Goal: Task Accomplishment & Management: Use online tool/utility

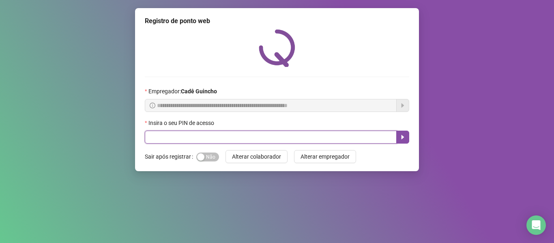
click at [214, 137] on input "text" at bounding box center [271, 137] width 252 height 13
type input "*****"
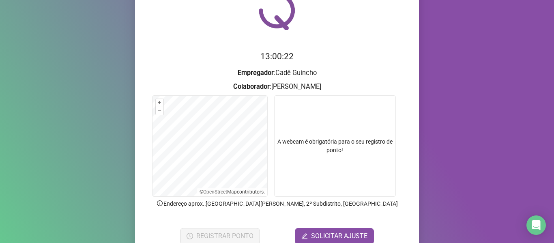
scroll to position [74, 0]
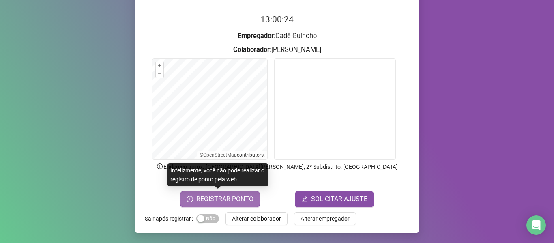
click at [204, 196] on span "REGISTRAR PONTO" at bounding box center [224, 199] width 57 height 10
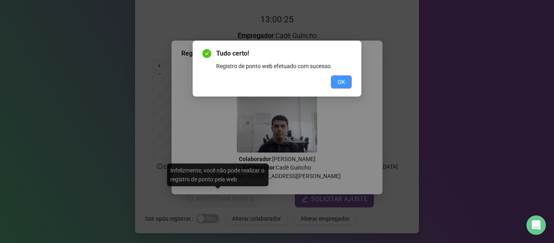
click at [341, 82] on span "OK" at bounding box center [342, 82] width 8 height 9
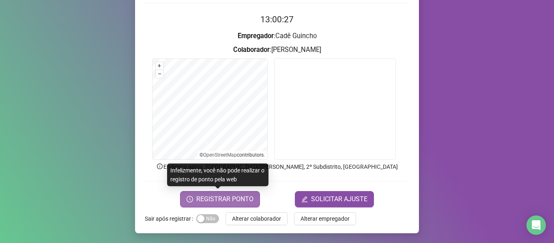
click at [243, 192] on button "REGISTRAR PONTO" at bounding box center [220, 199] width 80 height 16
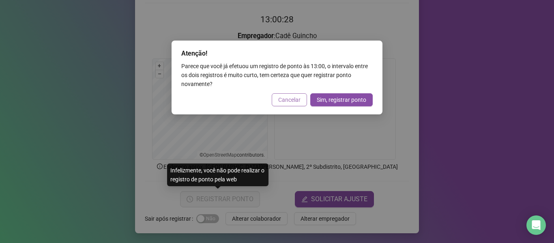
click at [280, 98] on span "Cancelar" at bounding box center [289, 99] width 22 height 9
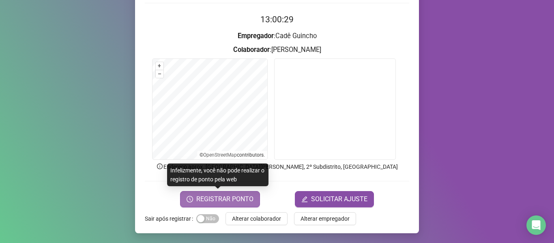
click at [226, 200] on span "REGISTRAR PONTO" at bounding box center [224, 199] width 57 height 10
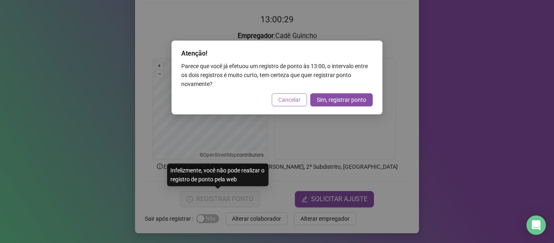
click at [293, 99] on span "Cancelar" at bounding box center [289, 99] width 22 height 9
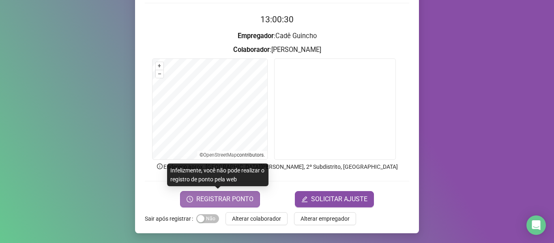
click at [237, 197] on span "REGISTRAR PONTO" at bounding box center [224, 199] width 57 height 10
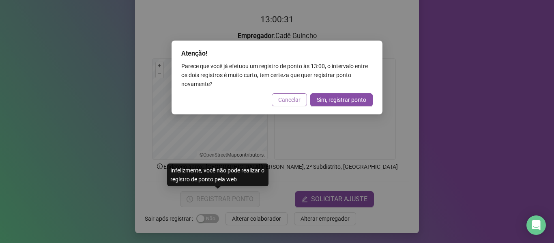
click at [282, 101] on span "Cancelar" at bounding box center [289, 99] width 22 height 9
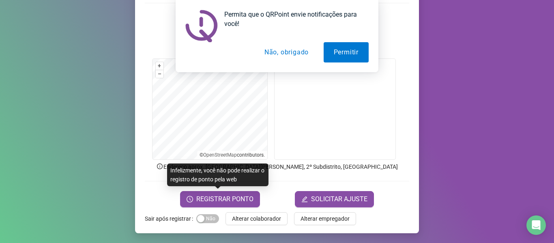
click at [297, 50] on button "Não, obrigado" at bounding box center [286, 52] width 65 height 20
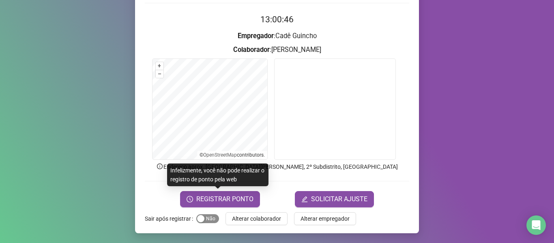
click at [204, 221] on span "Sim Não" at bounding box center [207, 218] width 23 height 9
click at [234, 199] on span "REGISTRAR PONTO" at bounding box center [224, 199] width 57 height 10
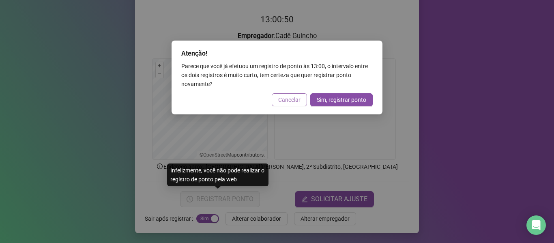
click at [280, 99] on span "Cancelar" at bounding box center [289, 99] width 22 height 9
